Goal: Task Accomplishment & Management: Complete application form

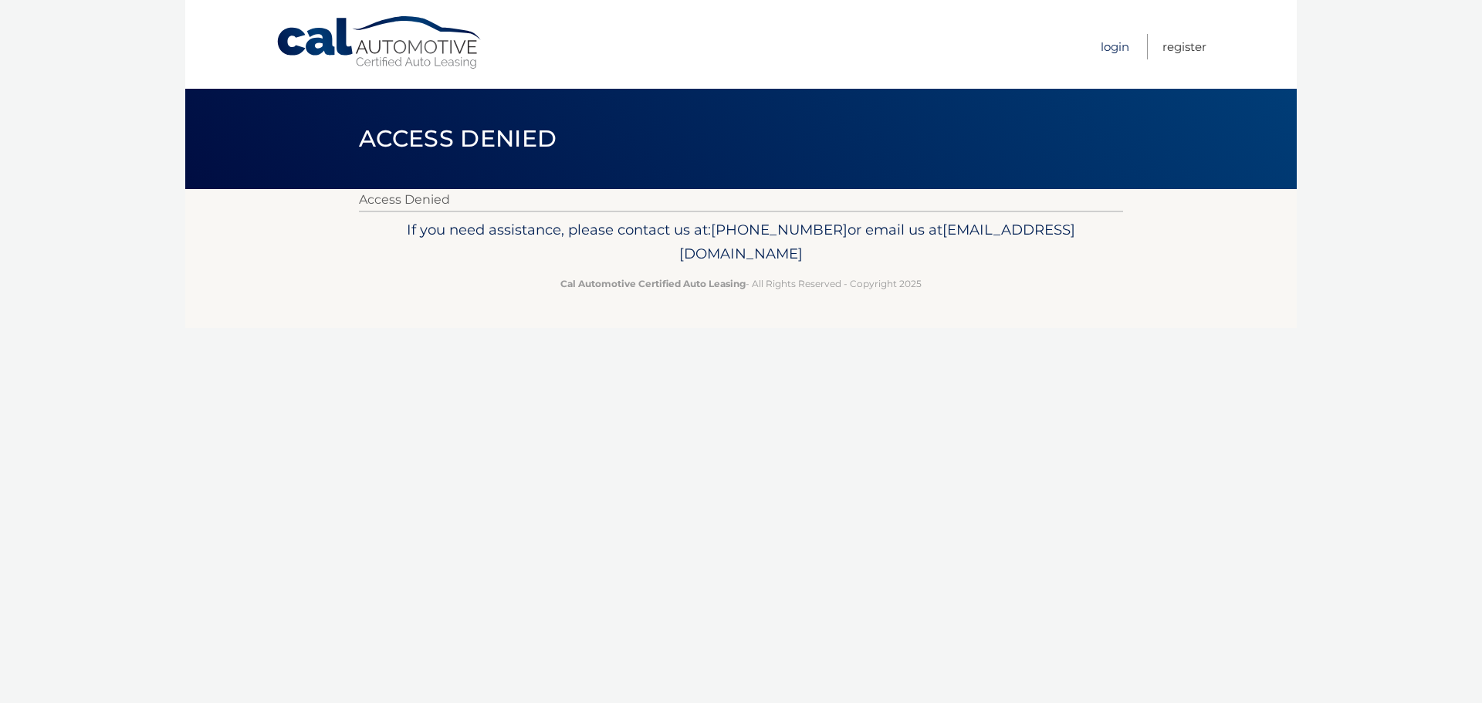
click at [1107, 49] on link "Login" at bounding box center [1114, 46] width 29 height 25
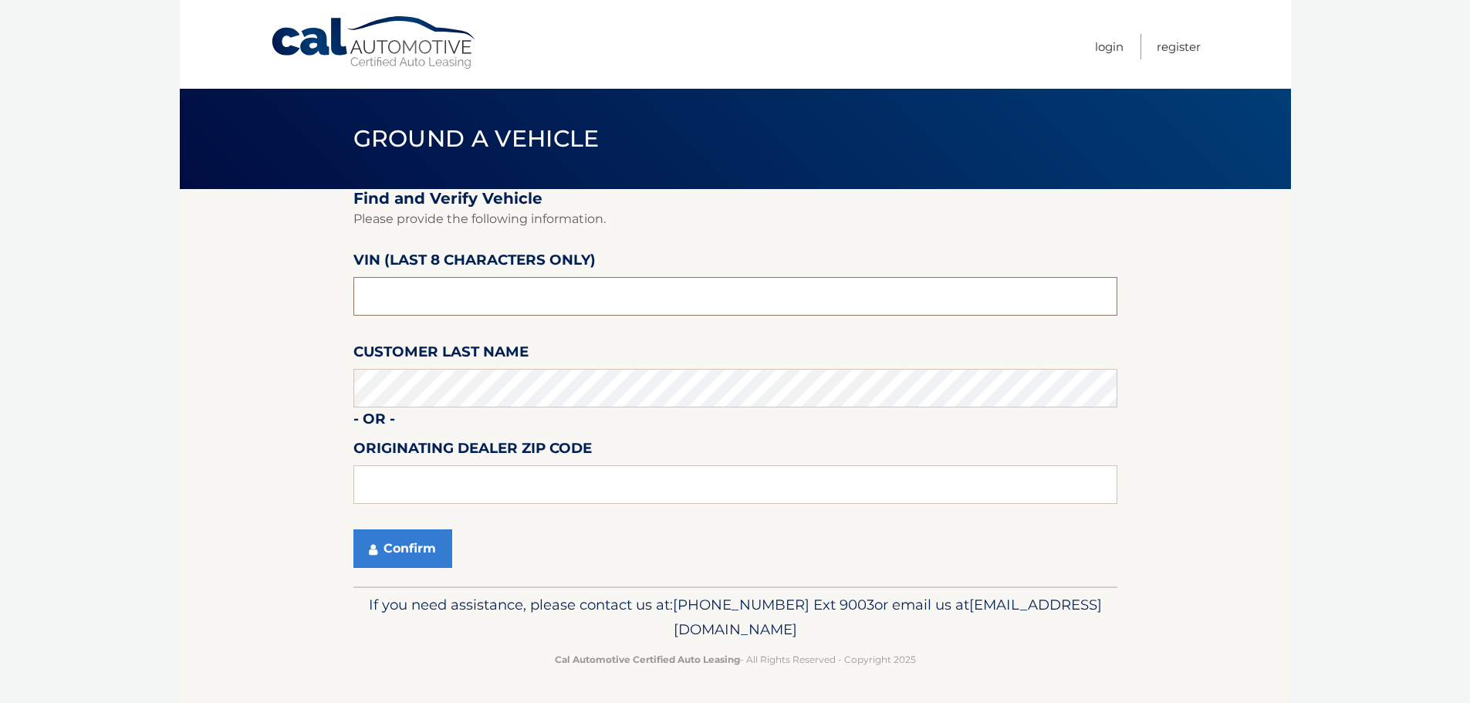
click at [428, 296] on input "text" at bounding box center [735, 296] width 764 height 39
click at [401, 285] on input "text" at bounding box center [735, 296] width 764 height 39
paste input "NC208257"
type input "NC208257"
click at [374, 477] on input "text" at bounding box center [735, 484] width 764 height 39
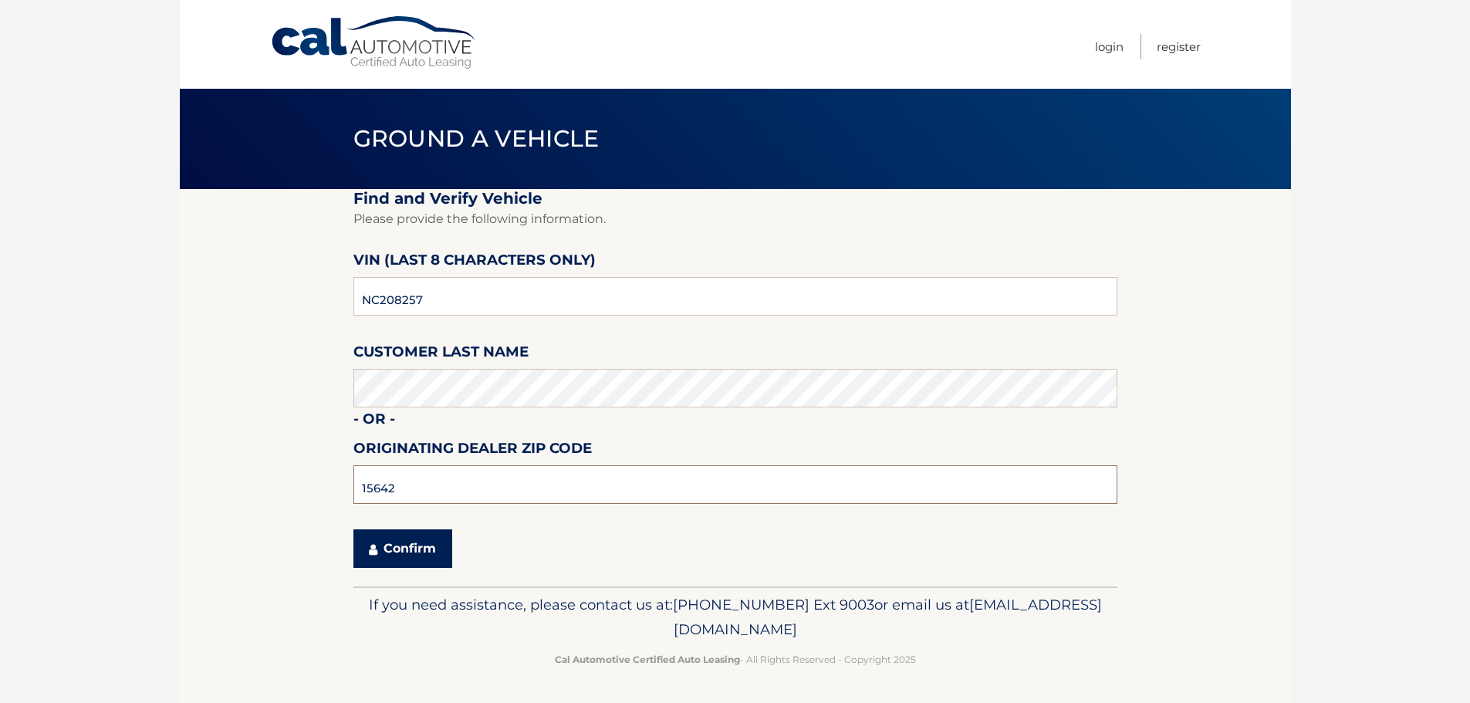
type input "15642"
click at [418, 539] on button "Confirm" at bounding box center [402, 548] width 99 height 39
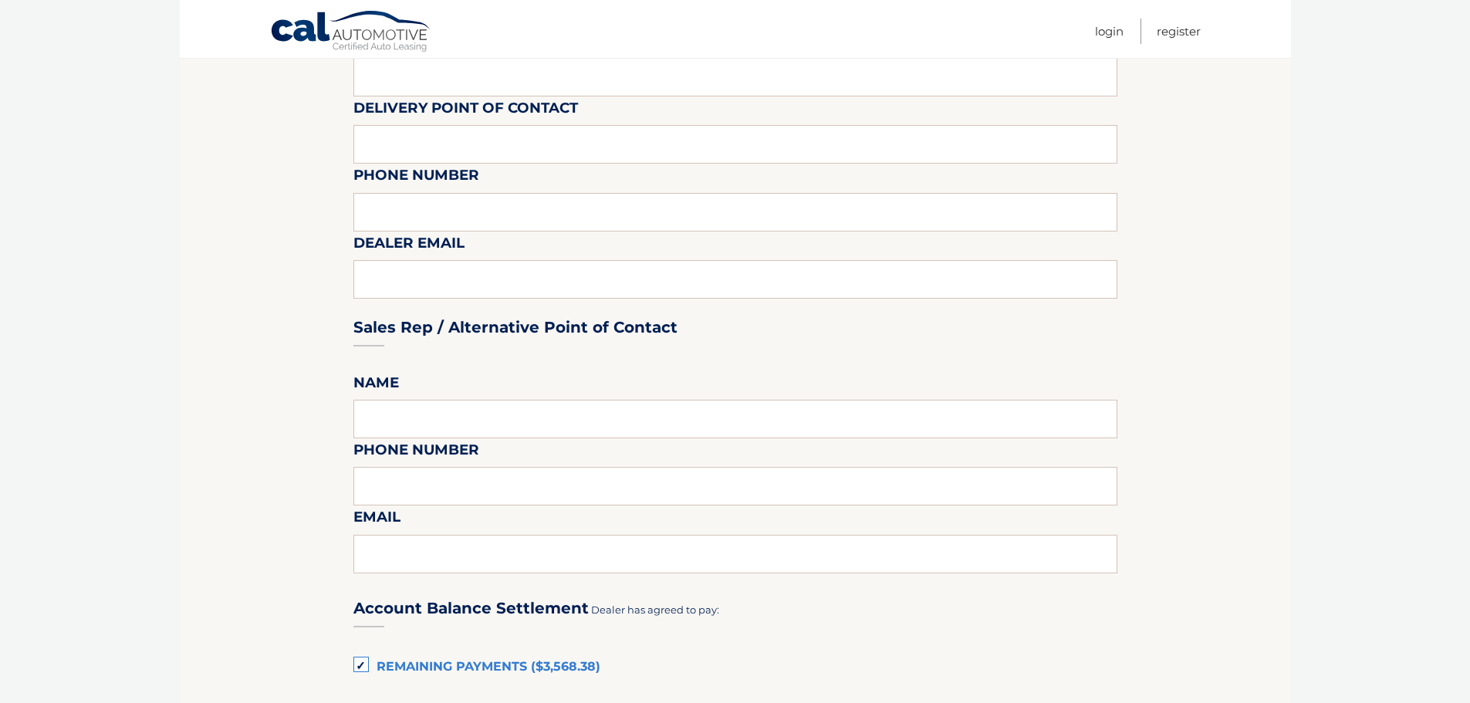
scroll to position [1003, 0]
